Goal: Task Accomplishment & Management: Manage account settings

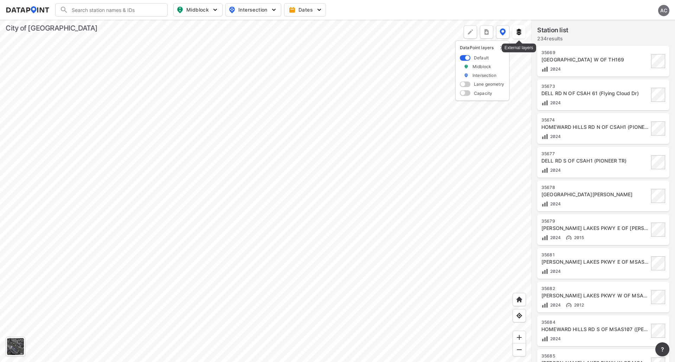
click at [519, 33] on img at bounding box center [518, 31] width 7 height 7
click at [480, 85] on input "RRFB" at bounding box center [478, 84] width 5 height 5
checkbox input "false"
click at [479, 74] on input "Signs" at bounding box center [478, 75] width 5 height 5
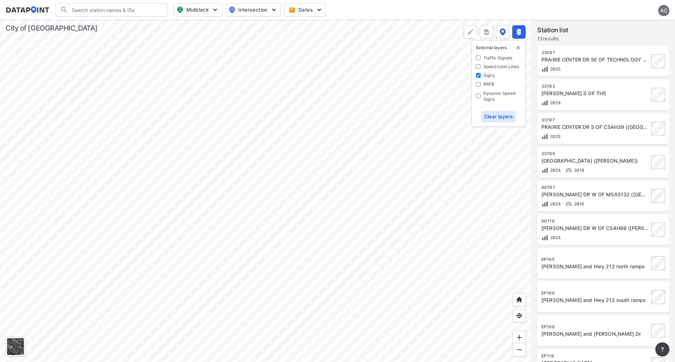
click at [292, 119] on div at bounding box center [265, 191] width 531 height 343
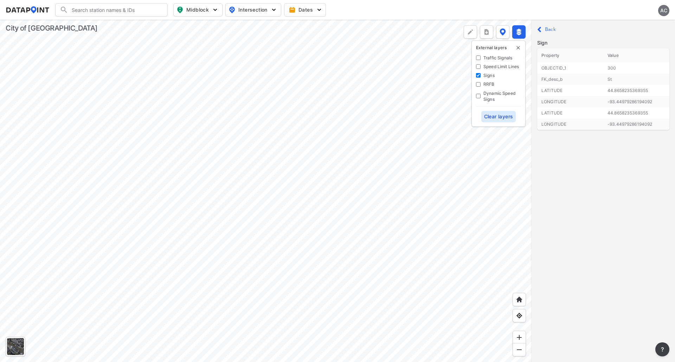
click at [477, 76] on input "Signs" at bounding box center [478, 75] width 5 height 5
checkbox input "false"
click at [478, 68] on Lines "Speed Limit Lines" at bounding box center [478, 66] width 5 height 5
click at [477, 66] on Lines "Speed Limit Lines" at bounding box center [478, 66] width 5 height 5
click at [480, 67] on div "Speed Limit Lines" at bounding box center [498, 67] width 45 height 6
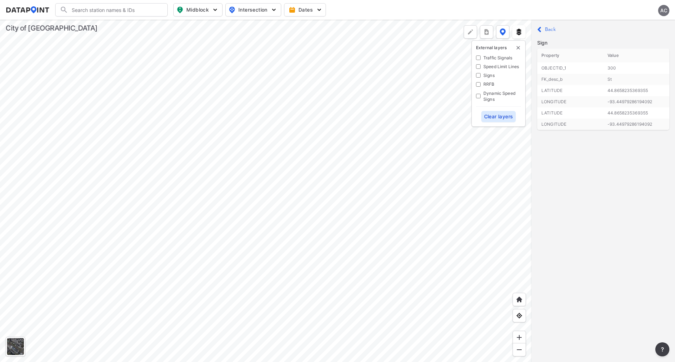
click at [476, 67] on Lines "Speed Limit Lines" at bounding box center [478, 66] width 5 height 5
checkbox Lines "true"
click at [354, 108] on div at bounding box center [265, 191] width 531 height 343
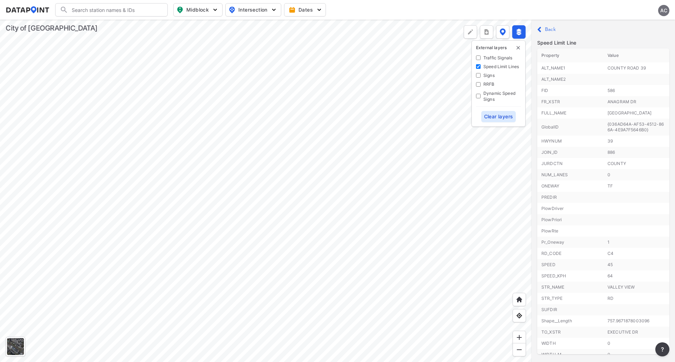
click at [548, 29] on label "Back" at bounding box center [550, 29] width 11 height 5
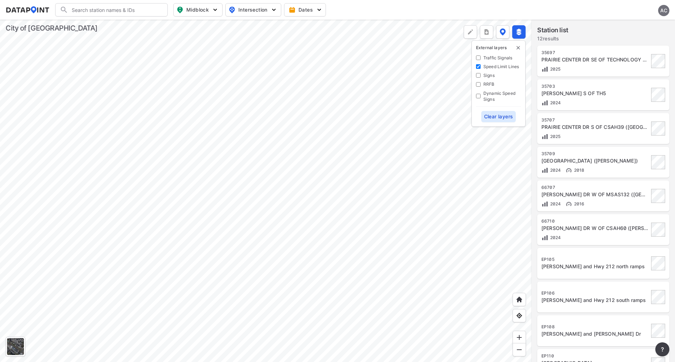
click at [667, 7] on div "AC" at bounding box center [663, 10] width 11 height 11
click at [638, 39] on p "Log out" at bounding box center [639, 40] width 59 height 13
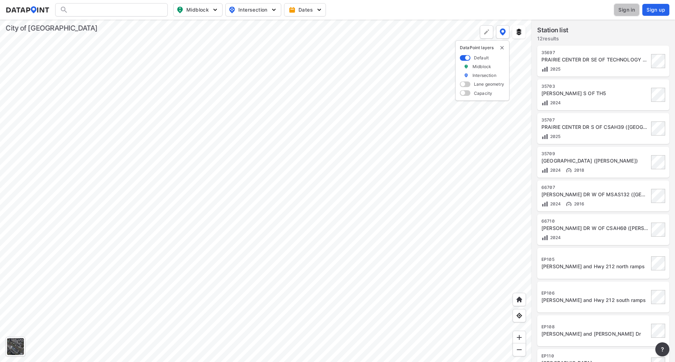
click at [629, 10] on span "Sign in" at bounding box center [626, 9] width 17 height 7
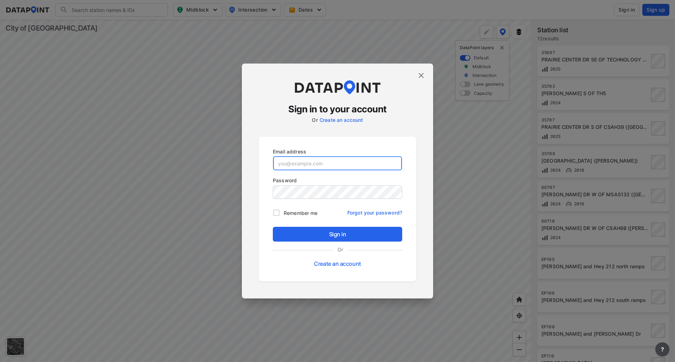
click at [360, 159] on input "email" at bounding box center [337, 163] width 129 height 14
paste input "adm_edenprairie@data-point.io"
type input "adm_edenprairie@data-point.io"
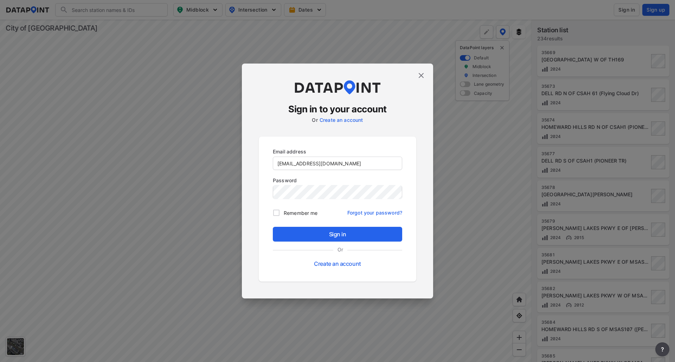
click at [267, 193] on div "Email address adm_edenprairie@data-point.io Password Remember me Forgot your pa…" at bounding box center [337, 209] width 157 height 145
click at [305, 232] on span "Sign in" at bounding box center [337, 234] width 118 height 8
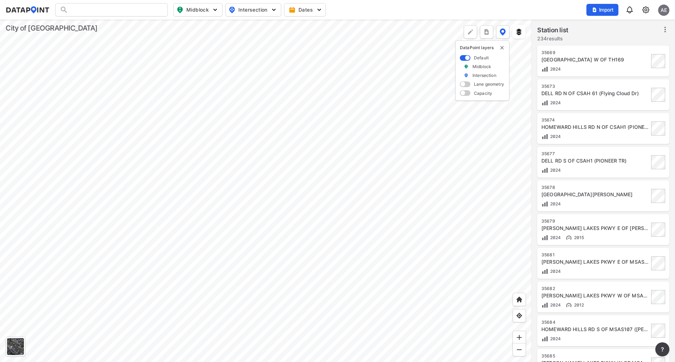
click at [518, 32] on img at bounding box center [518, 31] width 7 height 7
click at [644, 13] on img at bounding box center [645, 10] width 8 height 8
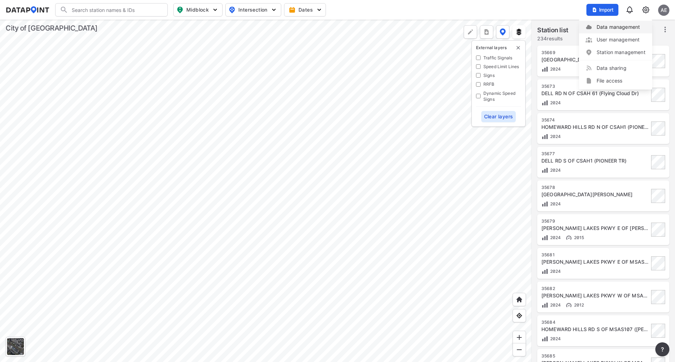
click at [636, 25] on link "Data management" at bounding box center [615, 27] width 60 height 7
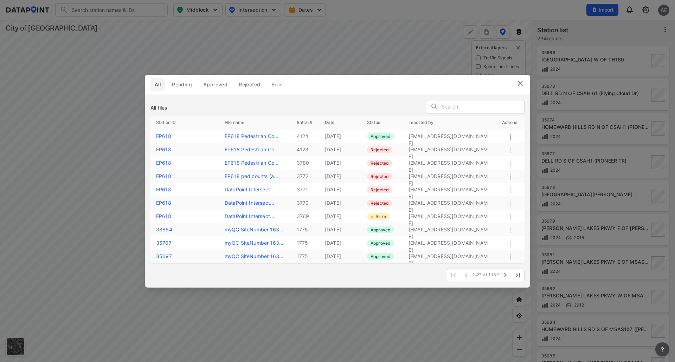
click at [519, 80] on img at bounding box center [520, 83] width 8 height 8
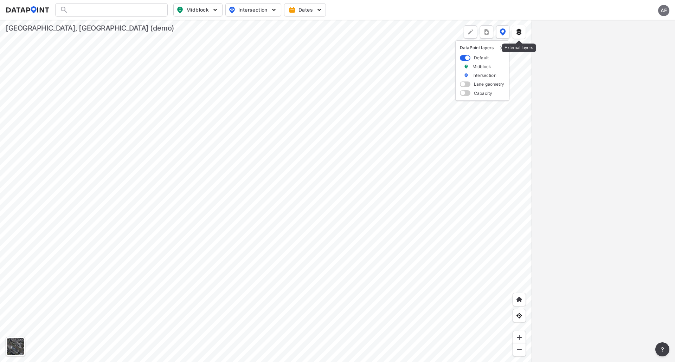
click at [522, 32] on button at bounding box center [518, 31] width 13 height 13
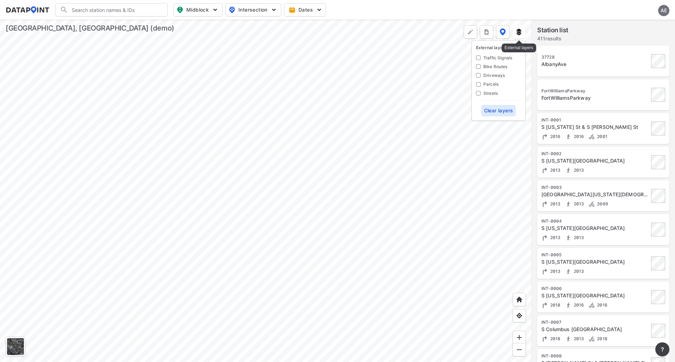
click at [522, 32] on button at bounding box center [518, 31] width 13 height 13
